Goal: Information Seeking & Learning: Check status

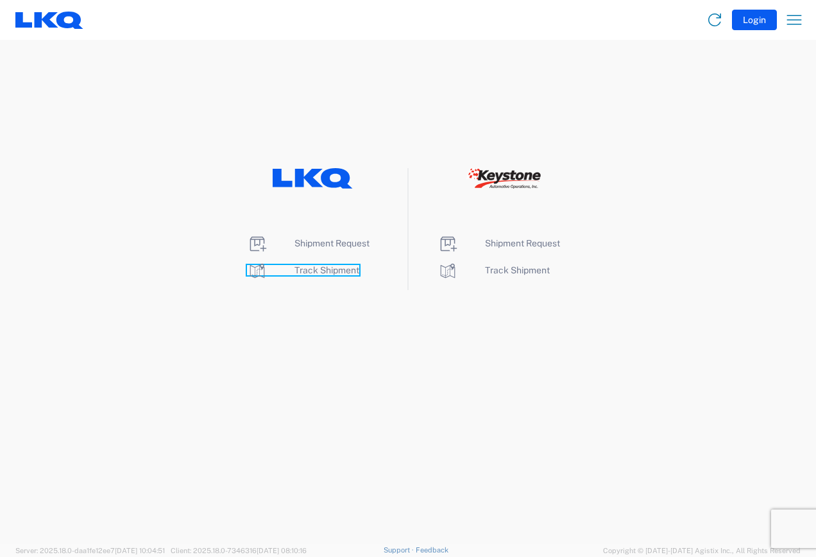
click at [325, 270] on span "Track Shipment" at bounding box center [326, 270] width 65 height 10
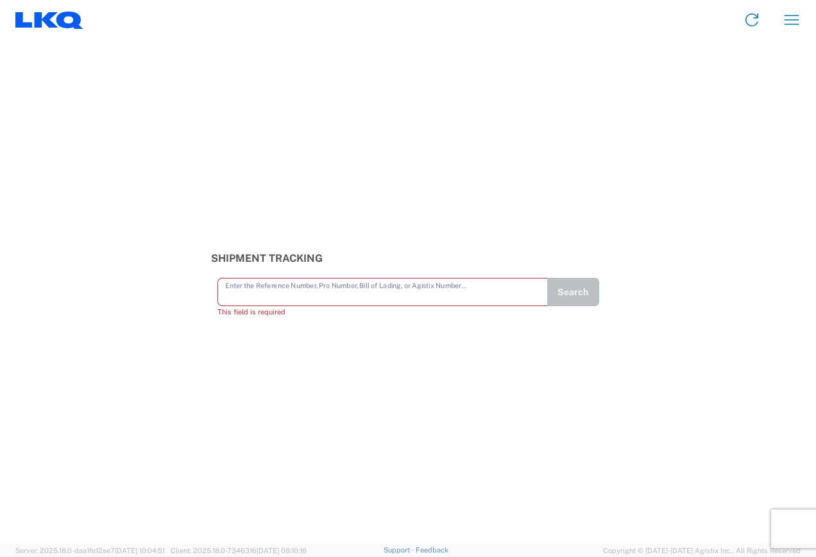
paste input "56356325"
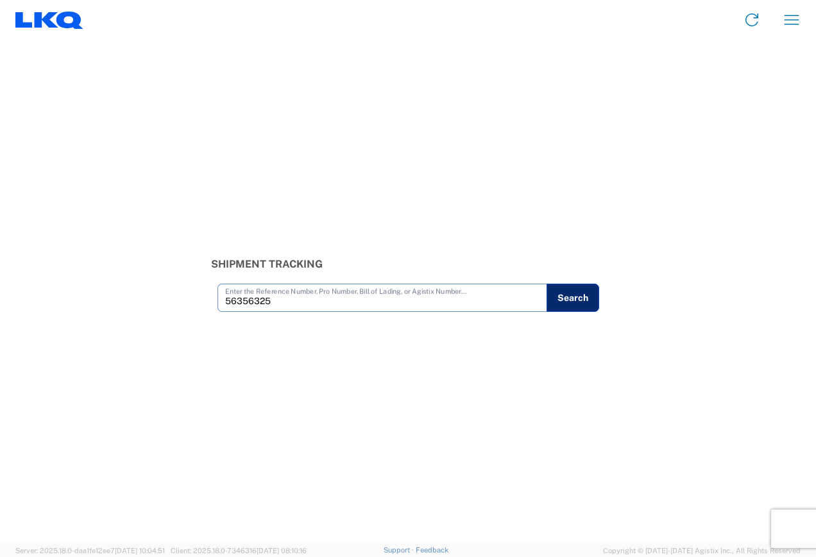
type input "56356325"
click at [584, 305] on button "Search" at bounding box center [572, 297] width 53 height 28
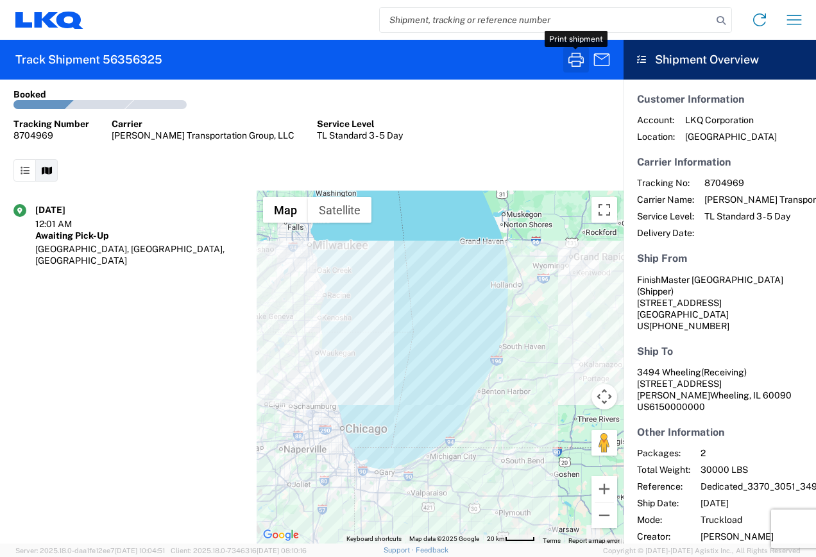
click at [572, 61] on icon "button" at bounding box center [575, 60] width 15 height 14
